Goal: Information Seeking & Learning: Learn about a topic

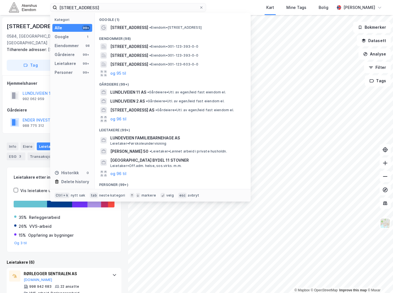
click at [91, 9] on input "[STREET_ADDRESS]" at bounding box center [128, 7] width 142 height 8
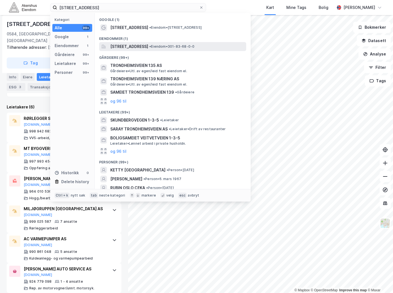
click at [148, 43] on span "[STREET_ADDRESS]" at bounding box center [129, 46] width 38 height 7
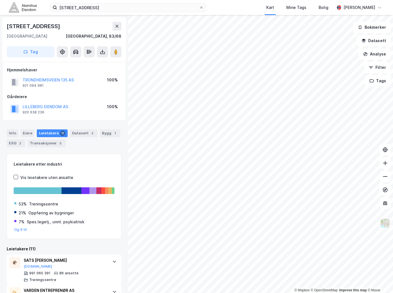
scroll to position [93, 0]
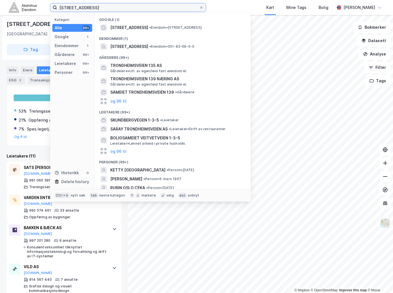
drag, startPoint x: 129, startPoint y: 8, endPoint x: -57, endPoint y: 7, distance: 186.2
click at [0, 7] on html "Trondheimsveien 135, 0570 Oslo Kategori Alle 99+ Google 1 Eiendommer 1 Gårdeier…" at bounding box center [196, 146] width 393 height 293
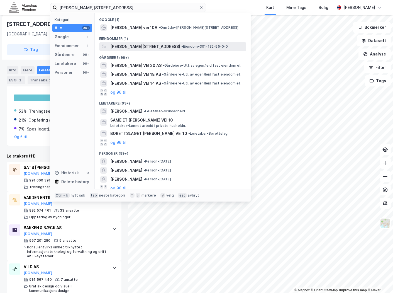
click at [163, 46] on span "Nils Hansens vei 10A, 0667, OSLO, OSLO" at bounding box center [145, 46] width 70 height 7
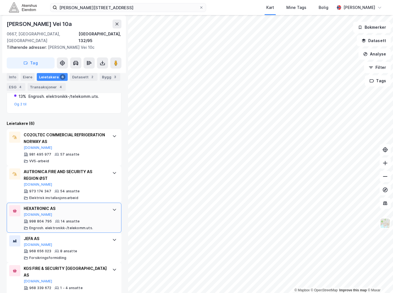
scroll to position [113, 0]
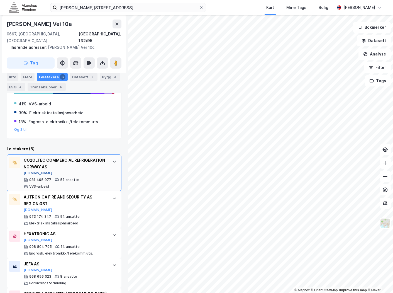
click at [34, 171] on button "[DOMAIN_NAME]" at bounding box center [38, 173] width 29 height 4
click at [20, 75] on div "Info Eiere Leietakere 6 Datasett 2 Bygg 3 ESG 4 Transaksjoner 4" at bounding box center [64, 82] width 115 height 18
click at [11, 77] on div "Info" at bounding box center [13, 77] width 12 height 8
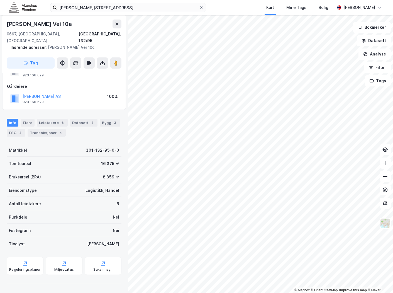
scroll to position [17, 0]
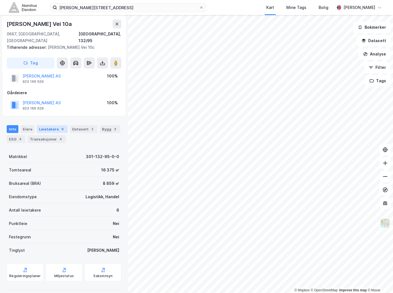
click at [52, 125] on div "Leietakere 6" at bounding box center [52, 129] width 31 height 8
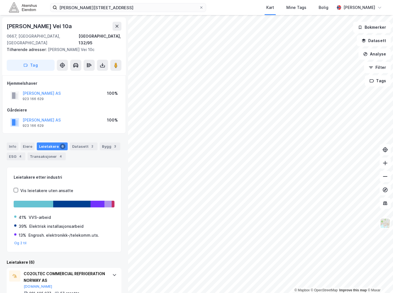
scroll to position [93, 0]
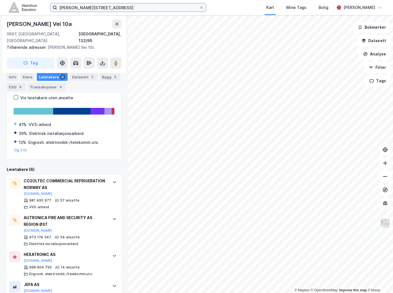
click at [129, 7] on input "nils hansens vei 10 A" at bounding box center [128, 7] width 142 height 8
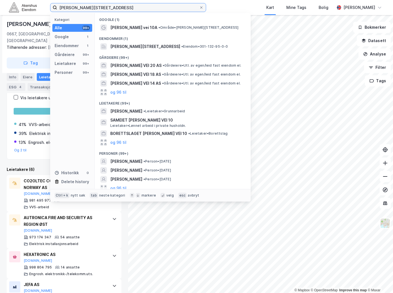
click at [129, 7] on input "nils hansens vei 10 A" at bounding box center [128, 7] width 142 height 8
click at [128, 7] on input "nils hansens vei 10 A" at bounding box center [128, 7] width 142 height 8
paste input "Kongens gate 6"
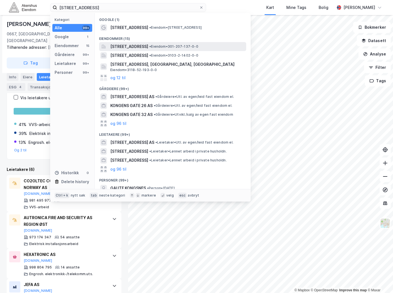
click at [148, 48] on span "Kongens gate 6, 0153, OSLO, OSLO" at bounding box center [129, 46] width 38 height 7
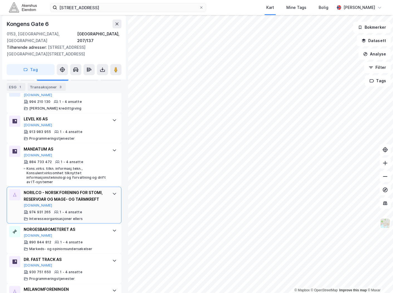
scroll to position [1053, 0]
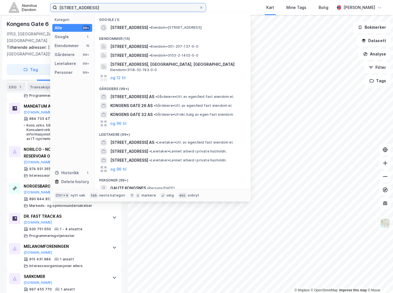
click at [101, 5] on input "Kongens gate 6" at bounding box center [128, 7] width 142 height 8
paste input "Pløens gate 7, 0181 Oslo"
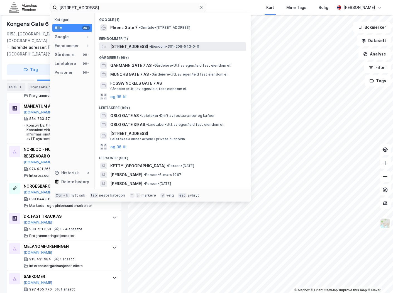
click at [144, 46] on span "Pløens gate 7, 0181, OSLO, OSLO" at bounding box center [129, 46] width 38 height 7
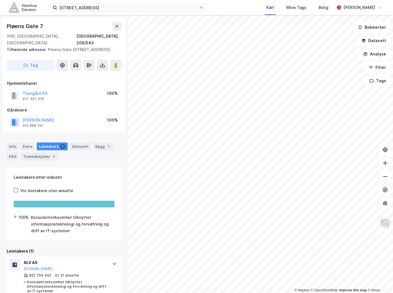
scroll to position [3, 0]
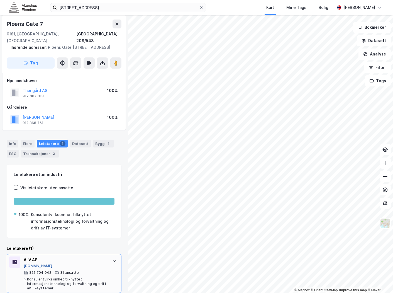
click at [34, 264] on button "[DOMAIN_NAME]" at bounding box center [38, 266] width 29 height 4
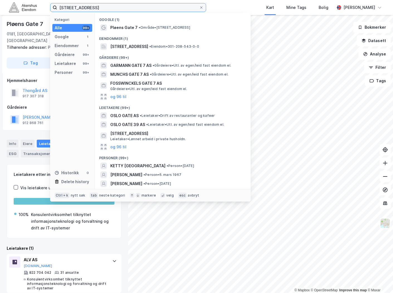
click at [66, 7] on input "Pløens gate 7, 0181 Oslo" at bounding box center [128, 7] width 142 height 8
click at [68, 7] on input "Pløens gate 7, 0181 Oslo" at bounding box center [128, 7] width 142 height 8
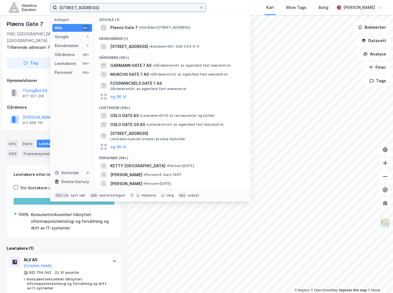
paste input "Gjerdrums vei 10 G, 0484"
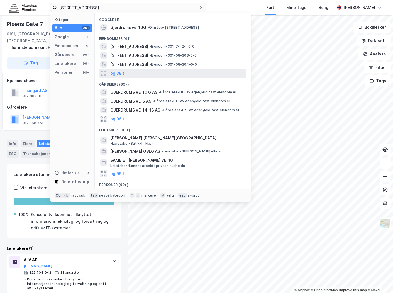
click at [142, 72] on div "og 38 til" at bounding box center [172, 73] width 147 height 9
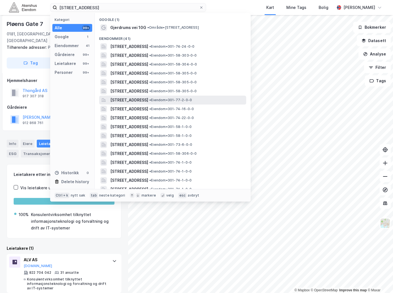
click at [156, 104] on div "Gjerdrums vei 10G, 0484, OSLO, OSLO • Eiendom • 301-77-2-0-0" at bounding box center [172, 100] width 147 height 9
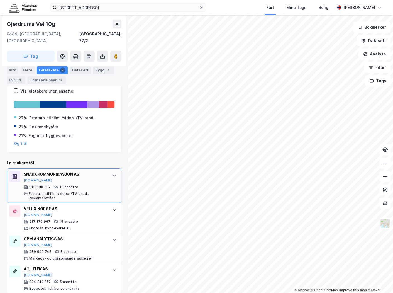
scroll to position [123, 0]
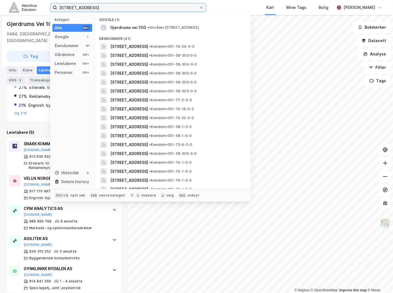
click at [103, 7] on input "Gjerdrums vei 10 G, 0484 Oslo" at bounding box center [128, 7] width 142 height 8
paste input "Radhusgata 5"
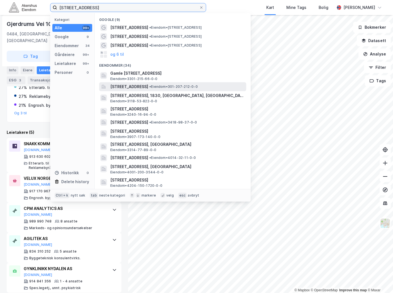
type input "Radhusgata 5"
click at [148, 86] on span "Rådhusgata 5, 0151, OSLO, OSLO" at bounding box center [129, 86] width 38 height 7
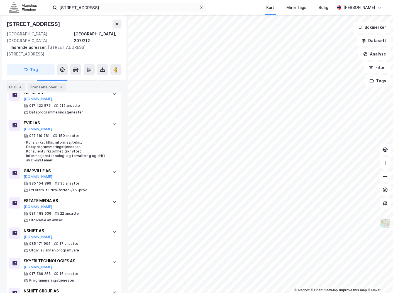
scroll to position [186, 0]
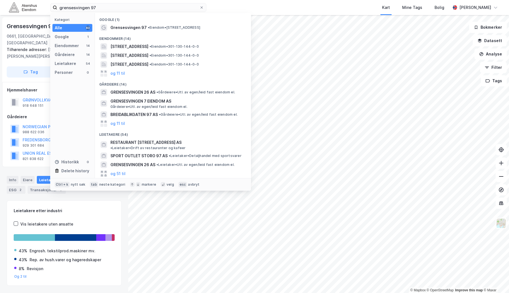
click at [109, 9] on input "grensesvingen 97" at bounding box center [128, 7] width 142 height 8
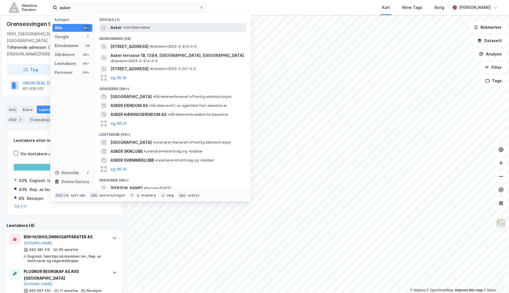
type input "asker"
click at [138, 30] on div "Asker • Område • Asker" at bounding box center [177, 27] width 135 height 7
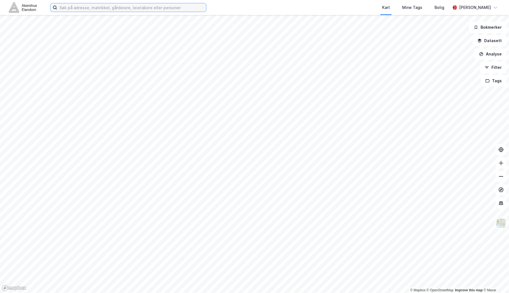
click at [135, 9] on input at bounding box center [131, 7] width 149 height 8
click at [94, 11] on input at bounding box center [131, 7] width 149 height 8
click at [93, 8] on input at bounding box center [131, 7] width 149 height 8
type input "a"
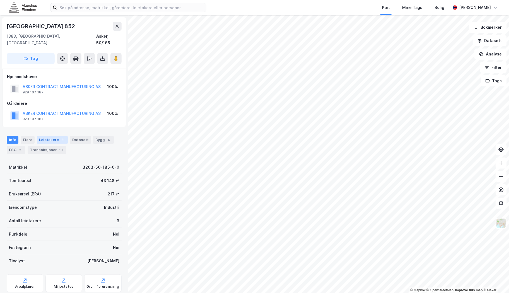
click at [49, 136] on div "Leietakere 3" at bounding box center [52, 140] width 31 height 8
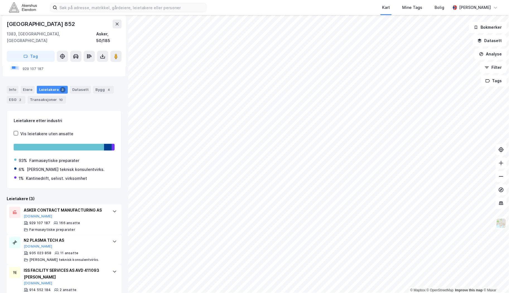
scroll to position [59, 0]
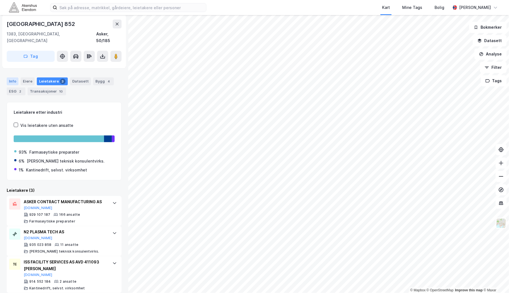
click at [14, 77] on div "Info" at bounding box center [13, 81] width 12 height 8
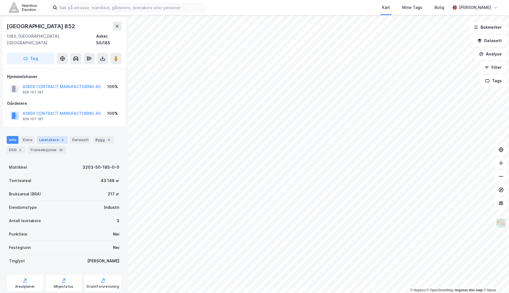
click at [50, 136] on div "Leietakere 3" at bounding box center [52, 140] width 31 height 8
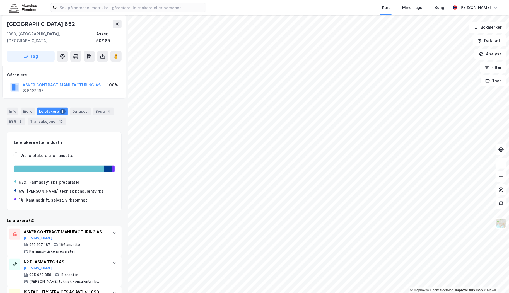
scroll to position [59, 0]
